Goal: Task Accomplishment & Management: Manage account settings

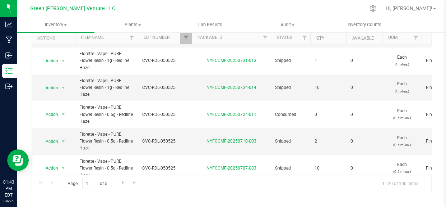
scroll to position [50, 0]
click at [181, 36] on link "Filter" at bounding box center [186, 38] width 12 height 12
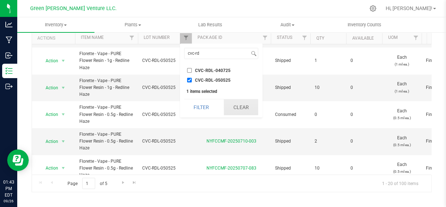
click at [243, 107] on button "Clear" at bounding box center [241, 107] width 34 height 16
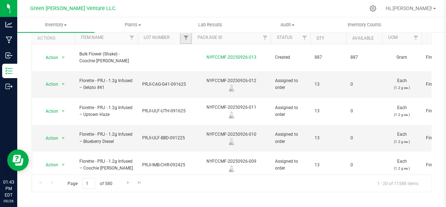
click at [182, 37] on link "Filter" at bounding box center [186, 38] width 12 height 12
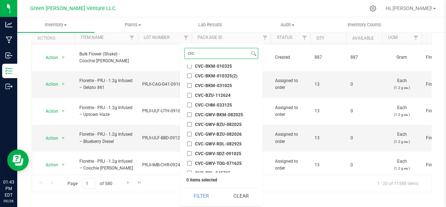
scroll to position [32, 0]
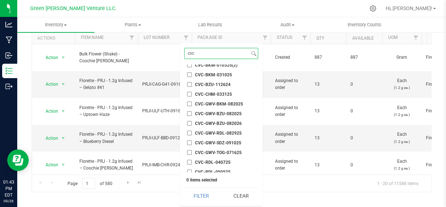
type input "cvc"
click at [218, 133] on span "CVC-GWV-RDL-082925" at bounding box center [218, 133] width 47 height 4
click at [192, 133] on input "CVC-GWV-RDL-082925" at bounding box center [189, 132] width 5 height 5
checkbox input "true"
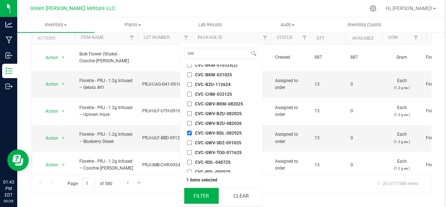
click at [195, 194] on button "Filter" at bounding box center [201, 196] width 34 height 16
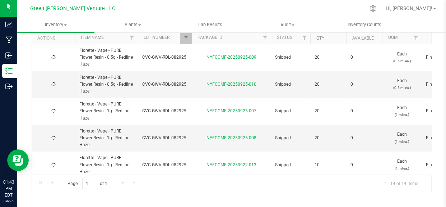
type input "[DATE]"
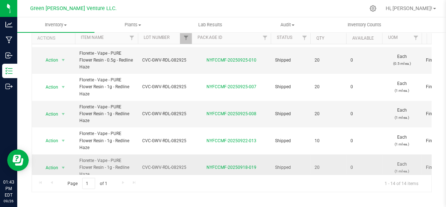
scroll to position [163, 0]
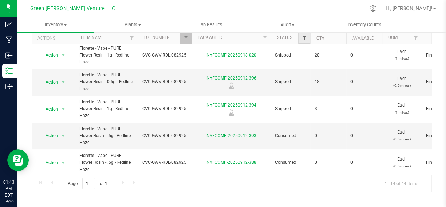
click at [305, 38] on span "Filter" at bounding box center [304, 38] width 6 height 6
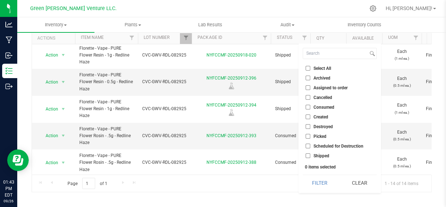
click at [306, 115] on input "Created" at bounding box center [308, 116] width 5 height 5
checkbox input "true"
click at [316, 182] on button "Filter" at bounding box center [320, 183] width 34 height 16
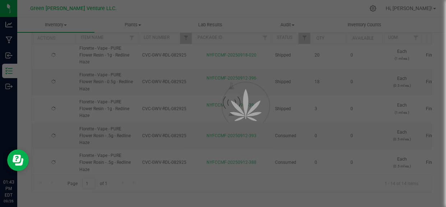
type input "[DATE]"
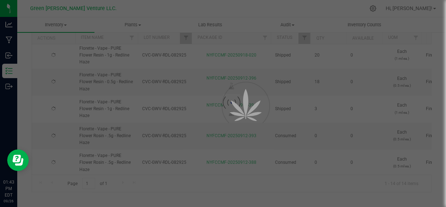
type input "[DATE]"
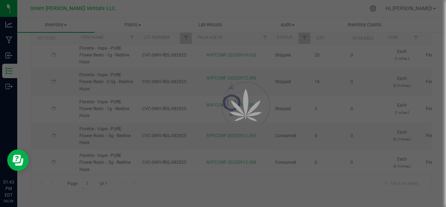
type input "[DATE]"
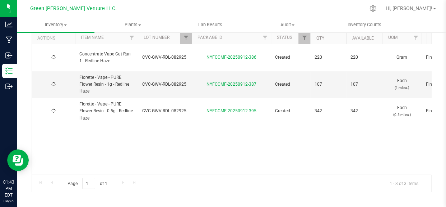
type input "[DATE]"
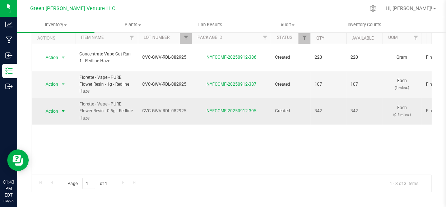
click at [58, 106] on span "Action" at bounding box center [48, 111] width 19 height 10
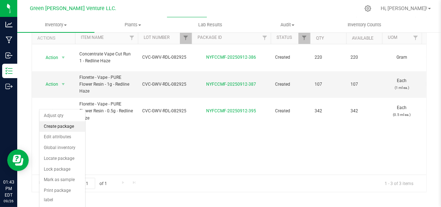
click at [64, 128] on li "Create package" at bounding box center [63, 126] width 46 height 11
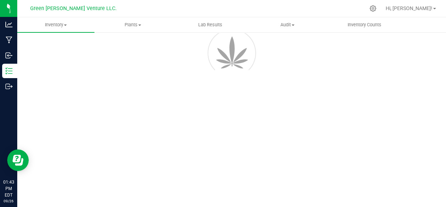
scroll to position [49, 0]
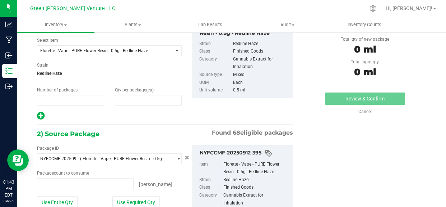
type input "1"
type input "0"
type input "0 ea"
click at [124, 102] on span "0 0" at bounding box center [148, 100] width 67 height 11
type input "8"
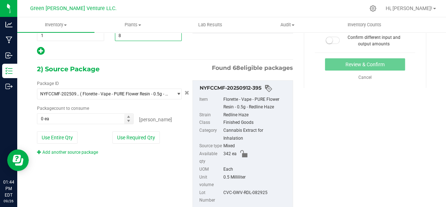
scroll to position [115, 0]
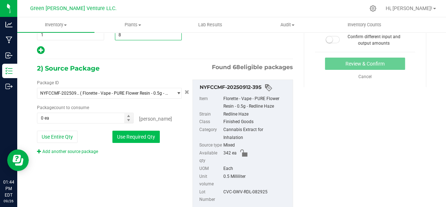
click at [124, 136] on button "Use Required Qty" at bounding box center [135, 136] width 47 height 12
type input "8"
type input "8 ea"
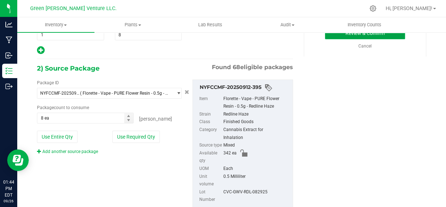
click at [328, 36] on button "Review & Confirm" at bounding box center [365, 33] width 80 height 12
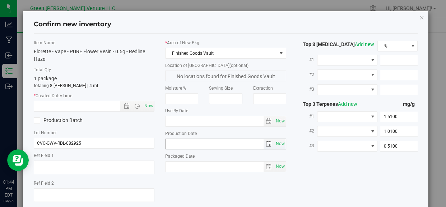
type input "[DATE]"
click at [153, 105] on div "Item Name Florette - Vape - PURE Flower Resin - 0.5g - Redline Haze Total Qty 1…" at bounding box center [93, 137] width 131 height 195
click at [148, 106] on span "Now" at bounding box center [149, 106] width 12 height 10
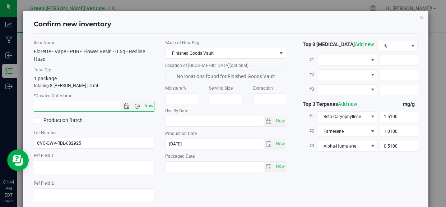
type input "[DATE] 1:44 PM"
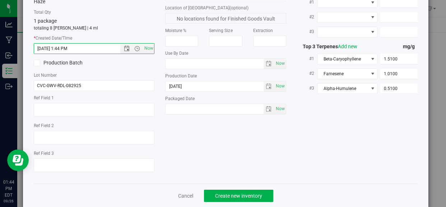
scroll to position [69, 0]
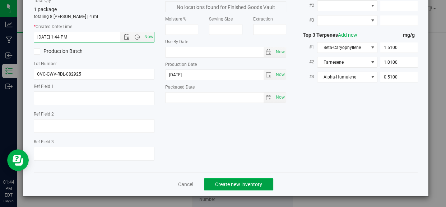
click at [223, 182] on span "Create new inventory" at bounding box center [238, 184] width 47 height 6
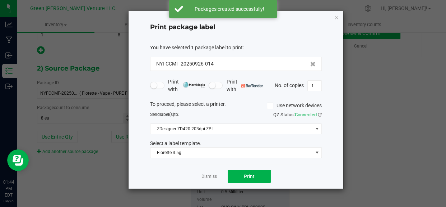
drag, startPoint x: 204, startPoint y: 60, endPoint x: 117, endPoint y: 58, distance: 87.7
click at [118, 58] on div "Print package label You have selected 1 package label to print : NYFCCMF-202509…" at bounding box center [222, 100] width 241 height 178
copy span "NYFCCMF-20250926-014"
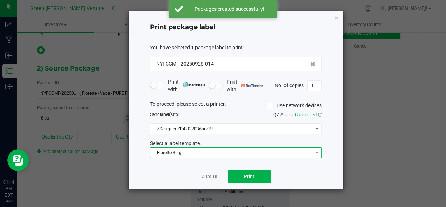
click at [158, 147] on span "Florette 3.5g" at bounding box center [232, 152] width 162 height 10
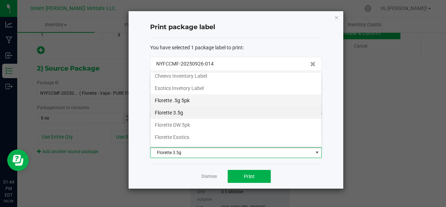
scroll to position [122, 0]
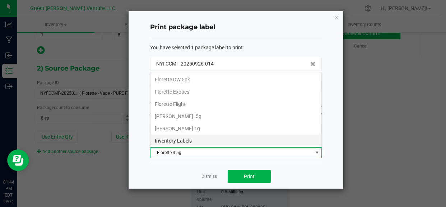
click at [168, 136] on li "Inventory Labels" at bounding box center [236, 140] width 171 height 12
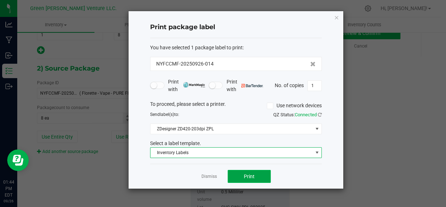
click at [250, 170] on button "Print" at bounding box center [249, 176] width 43 height 13
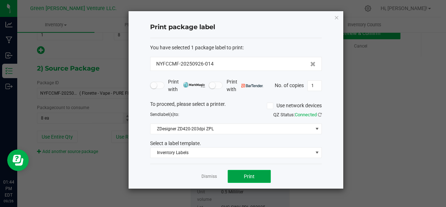
click at [257, 177] on button "Print" at bounding box center [249, 176] width 43 height 13
click at [207, 174] on link "Dismiss" at bounding box center [209, 176] width 15 height 6
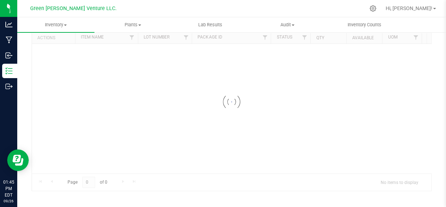
scroll to position [44, 0]
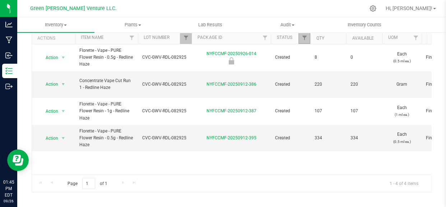
click at [307, 33] on link "Filter" at bounding box center [305, 38] width 12 height 12
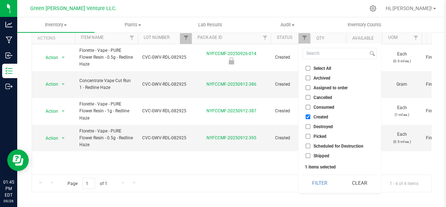
click at [307, 154] on input "Shipped" at bounding box center [308, 155] width 5 height 5
checkbox input "true"
click at [319, 182] on button "Filter" at bounding box center [320, 183] width 34 height 16
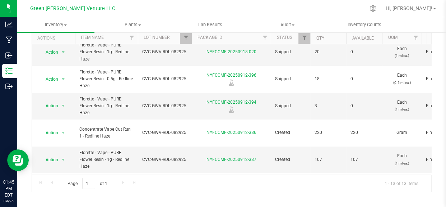
scroll to position [215, 0]
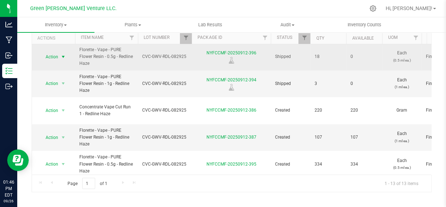
click at [52, 54] on span "Action" at bounding box center [48, 57] width 19 height 10
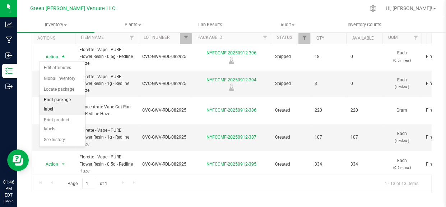
click at [58, 98] on li "Print package label" at bounding box center [63, 104] width 46 height 20
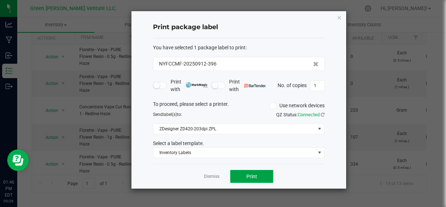
click at [250, 175] on span "Print" at bounding box center [251, 176] width 11 height 6
click at [208, 179] on link "Dismiss" at bounding box center [211, 176] width 15 height 6
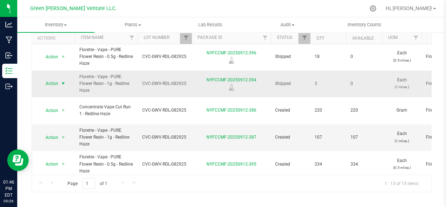
click at [59, 80] on span "select" at bounding box center [63, 83] width 9 height 10
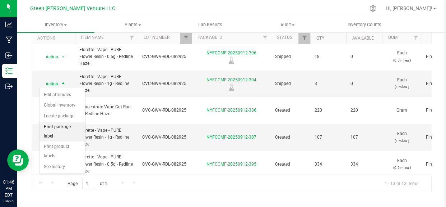
click at [64, 130] on li "Print package label" at bounding box center [63, 131] width 46 height 20
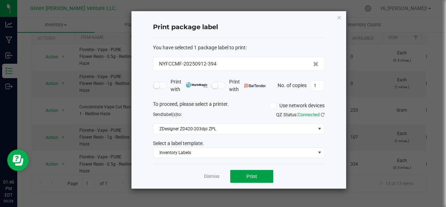
click at [242, 175] on button "Print" at bounding box center [251, 176] width 43 height 13
click at [212, 174] on link "Dismiss" at bounding box center [211, 176] width 15 height 6
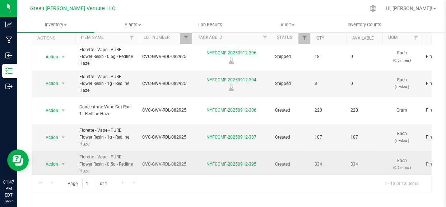
drag, startPoint x: 75, startPoint y: 168, endPoint x: 134, endPoint y: 167, distance: 58.6
click at [134, 167] on td "Florette - Vape - PURE Flower Resin - 0.5g - Redline Haze" at bounding box center [106, 164] width 63 height 27
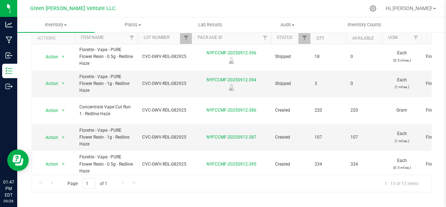
click at [48, 181] on div "Page 1 of 1 1 - 13 of 13 items" at bounding box center [231, 182] width 399 height 17
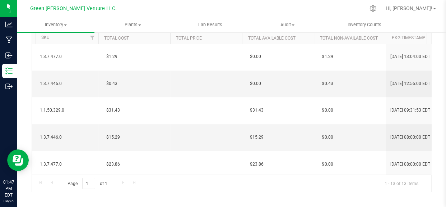
scroll to position [0, 0]
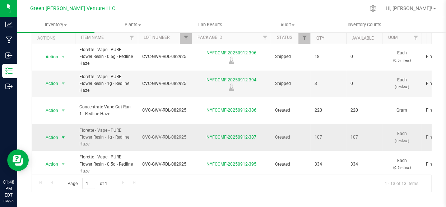
click at [52, 132] on span "Action" at bounding box center [48, 137] width 19 height 10
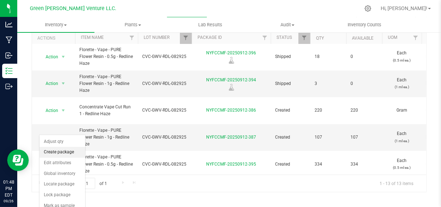
click at [58, 154] on li "Create package" at bounding box center [63, 152] width 46 height 11
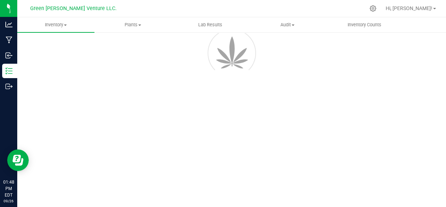
scroll to position [49, 0]
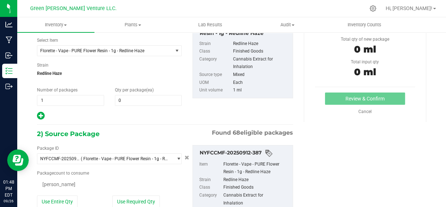
type input "0"
click at [122, 98] on span "0 0" at bounding box center [148, 100] width 67 height 11
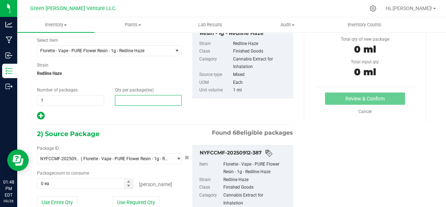
type input "8"
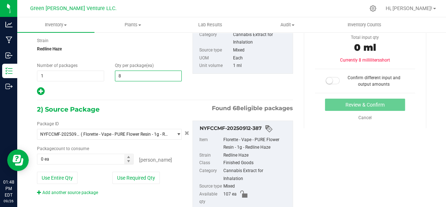
scroll to position [115, 0]
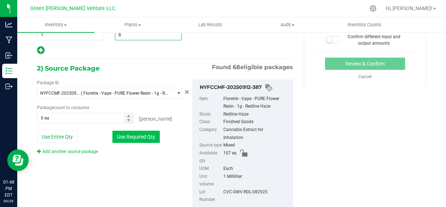
type input "8"
click at [121, 138] on button "Use Required Qty" at bounding box center [135, 136] width 47 height 12
type input "8 ea"
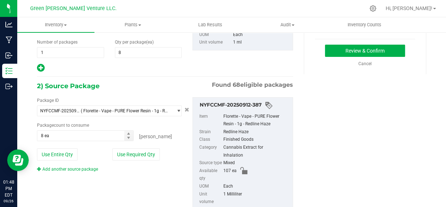
scroll to position [82, 0]
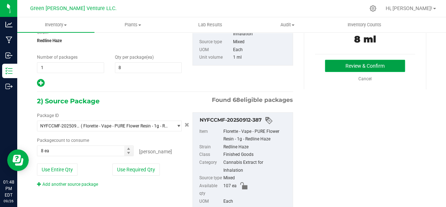
click at [336, 64] on button "Review & Confirm" at bounding box center [365, 66] width 80 height 12
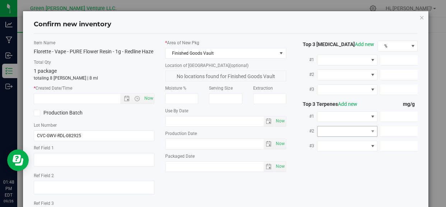
type input "[DATE]"
type input "1.5100"
type input "1.0100"
type input "0.5100"
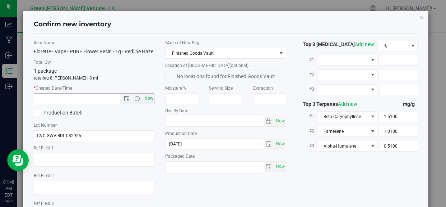
click at [149, 103] on span "Now" at bounding box center [149, 98] width 12 height 10
type input "[DATE] 1:48 PM"
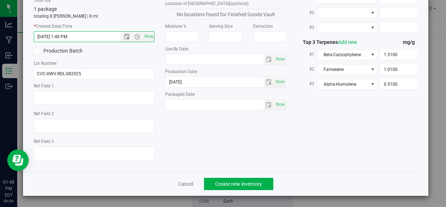
scroll to position [69, 0]
click at [232, 181] on span "Create new inventory" at bounding box center [238, 184] width 47 height 6
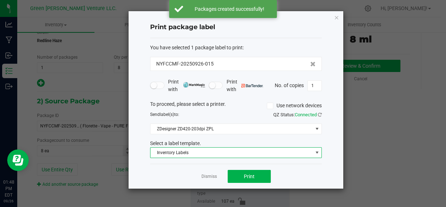
click at [212, 150] on span "Inventory Labels" at bounding box center [232, 152] width 162 height 10
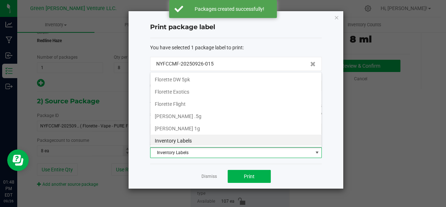
scroll to position [11, 172]
click at [175, 168] on div "Dismiss Print" at bounding box center [236, 175] width 172 height 25
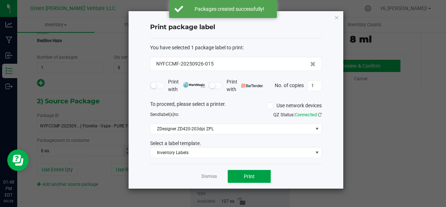
click at [255, 177] on button "Print" at bounding box center [249, 176] width 43 height 13
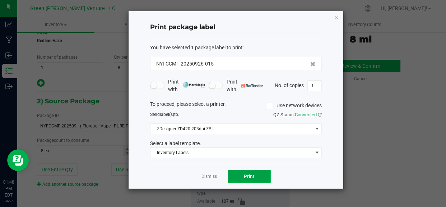
click at [239, 175] on button "Print" at bounding box center [249, 176] width 43 height 13
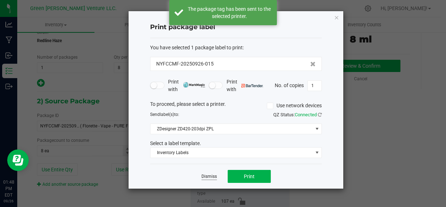
click at [210, 176] on link "Dismiss" at bounding box center [209, 176] width 15 height 6
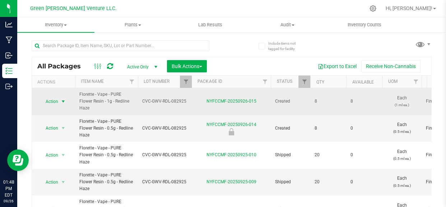
click at [52, 103] on span "Action" at bounding box center [48, 101] width 19 height 10
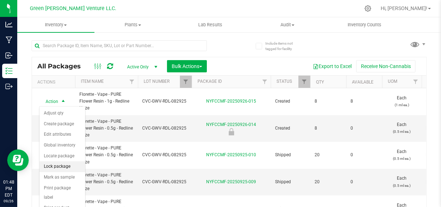
click at [55, 168] on li "Lock package" at bounding box center [63, 166] width 46 height 11
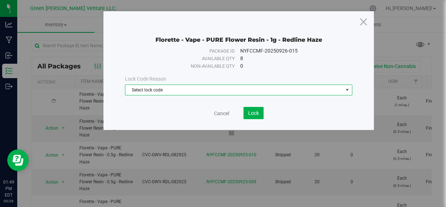
click at [173, 86] on span "Select lock code" at bounding box center [233, 90] width 217 height 10
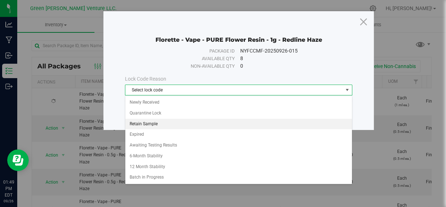
click at [142, 126] on li "Retain Sample" at bounding box center [238, 124] width 226 height 11
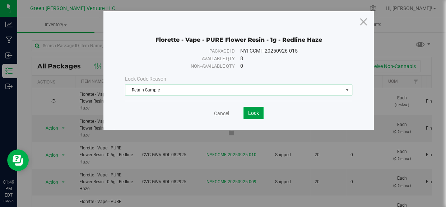
click at [254, 111] on span "Lock" at bounding box center [253, 113] width 11 height 6
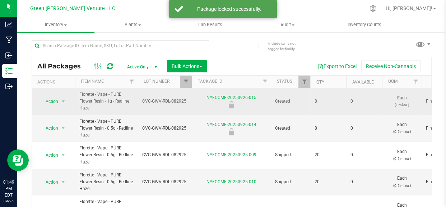
drag, startPoint x: 190, startPoint y: 101, endPoint x: 147, endPoint y: 101, distance: 42.4
click at [147, 101] on td "CVC-GWV-RDL-082925" at bounding box center [165, 101] width 54 height 27
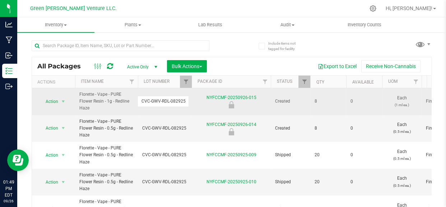
click at [212, 112] on td "NYFCCMF-20250926-015" at bounding box center [231, 101] width 79 height 27
drag, startPoint x: 202, startPoint y: 94, endPoint x: 258, endPoint y: 100, distance: 56.3
click at [258, 100] on div "NYFCCMF-20250926-015" at bounding box center [231, 101] width 81 height 14
copy link "NYFCCMF-20250926-015"
click at [213, 102] on div at bounding box center [231, 104] width 81 height 7
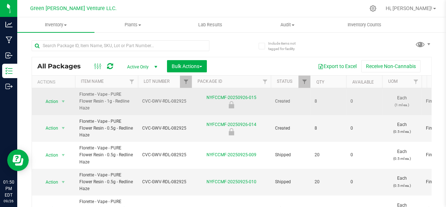
drag, startPoint x: 205, startPoint y: 94, endPoint x: 259, endPoint y: 93, distance: 54.3
click at [259, 93] on td "NYFCCMF-20250926-015" at bounding box center [231, 101] width 79 height 27
copy link "NYFCCMF-20250926-015"
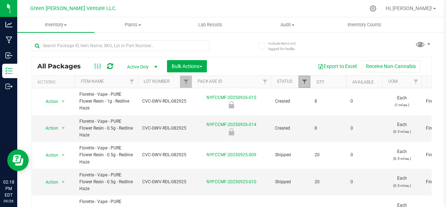
click at [303, 83] on span "Filter" at bounding box center [304, 82] width 6 height 6
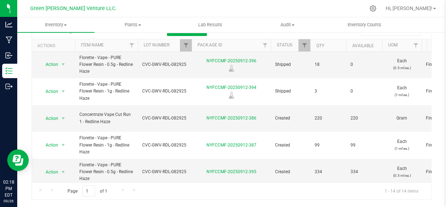
scroll to position [44, 0]
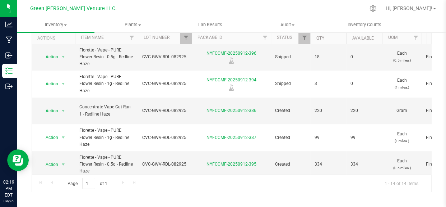
click at [122, 180] on div "Page 1 of 1 1 - 14 of 14 items" at bounding box center [231, 182] width 399 height 17
